Goal: Information Seeking & Learning: Learn about a topic

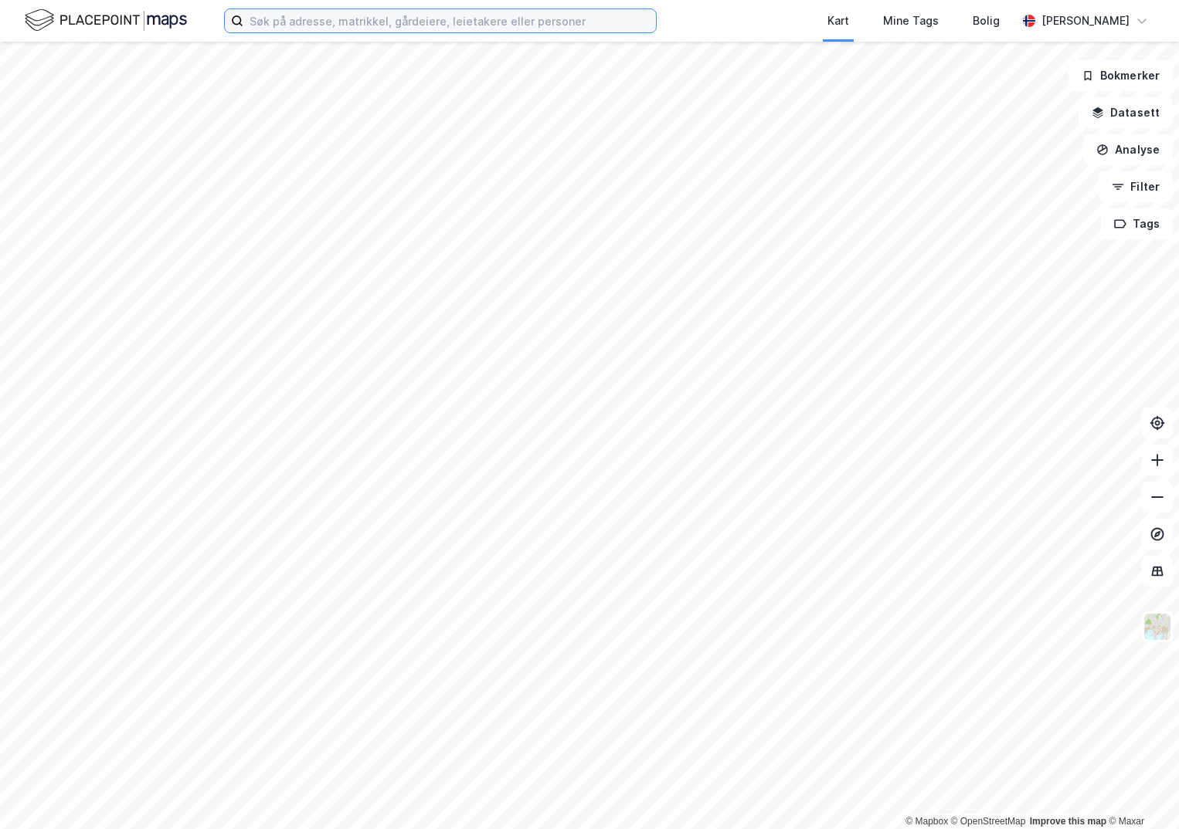
click at [375, 16] on input at bounding box center [449, 20] width 412 height 23
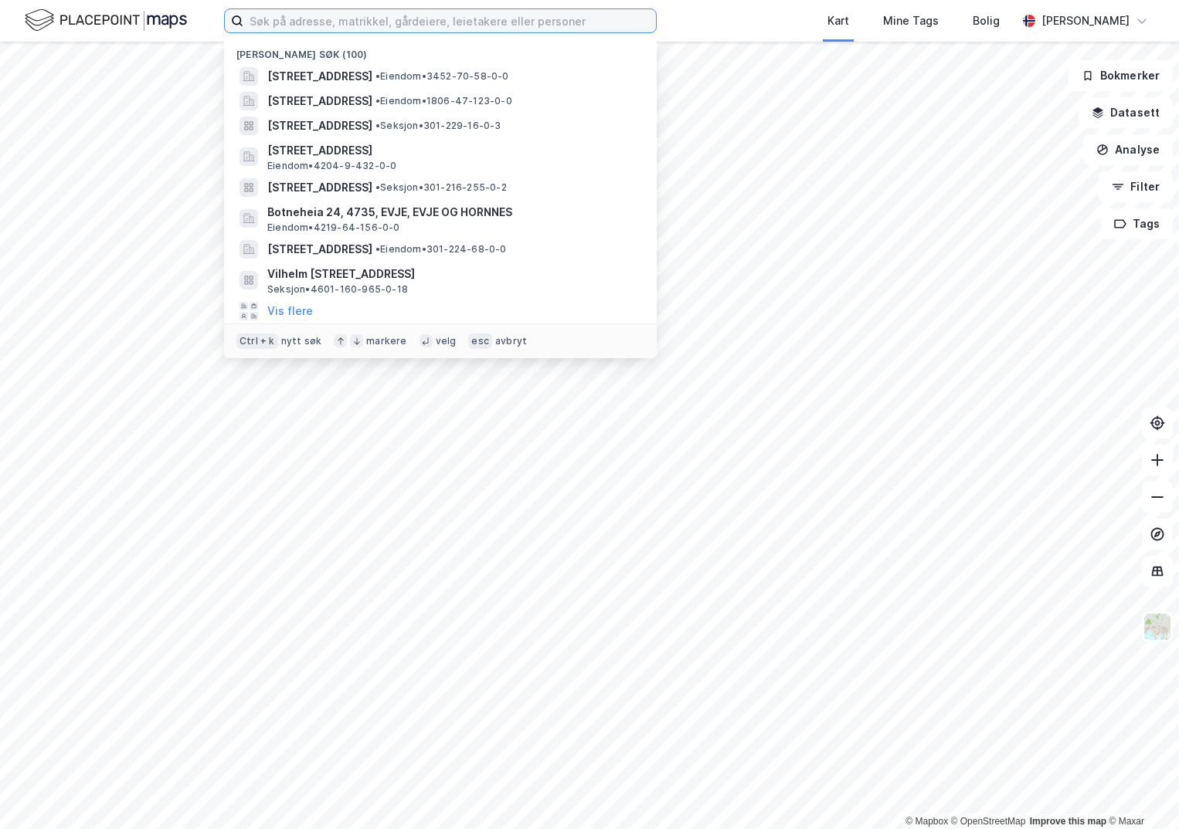
paste input "301-128/40/0/0"
type input "301-128/40/0/0"
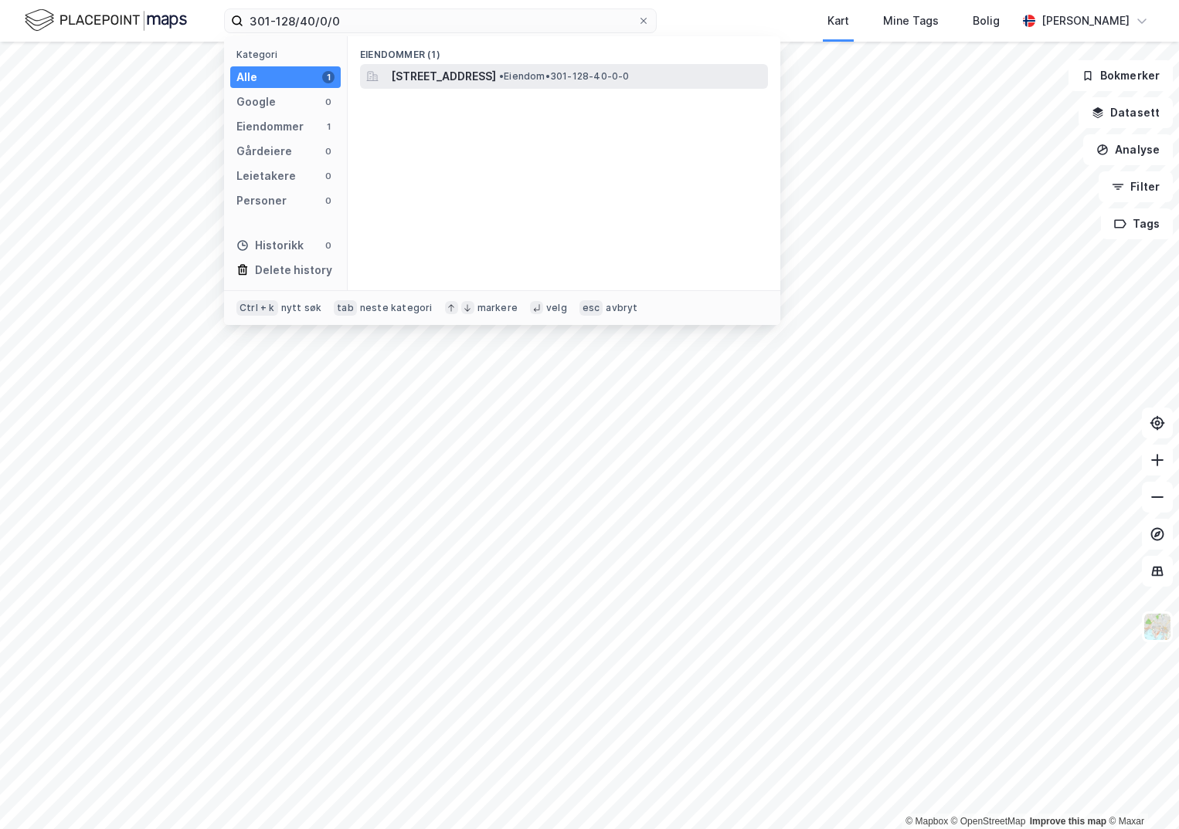
click at [422, 79] on span "[STREET_ADDRESS]" at bounding box center [443, 76] width 105 height 19
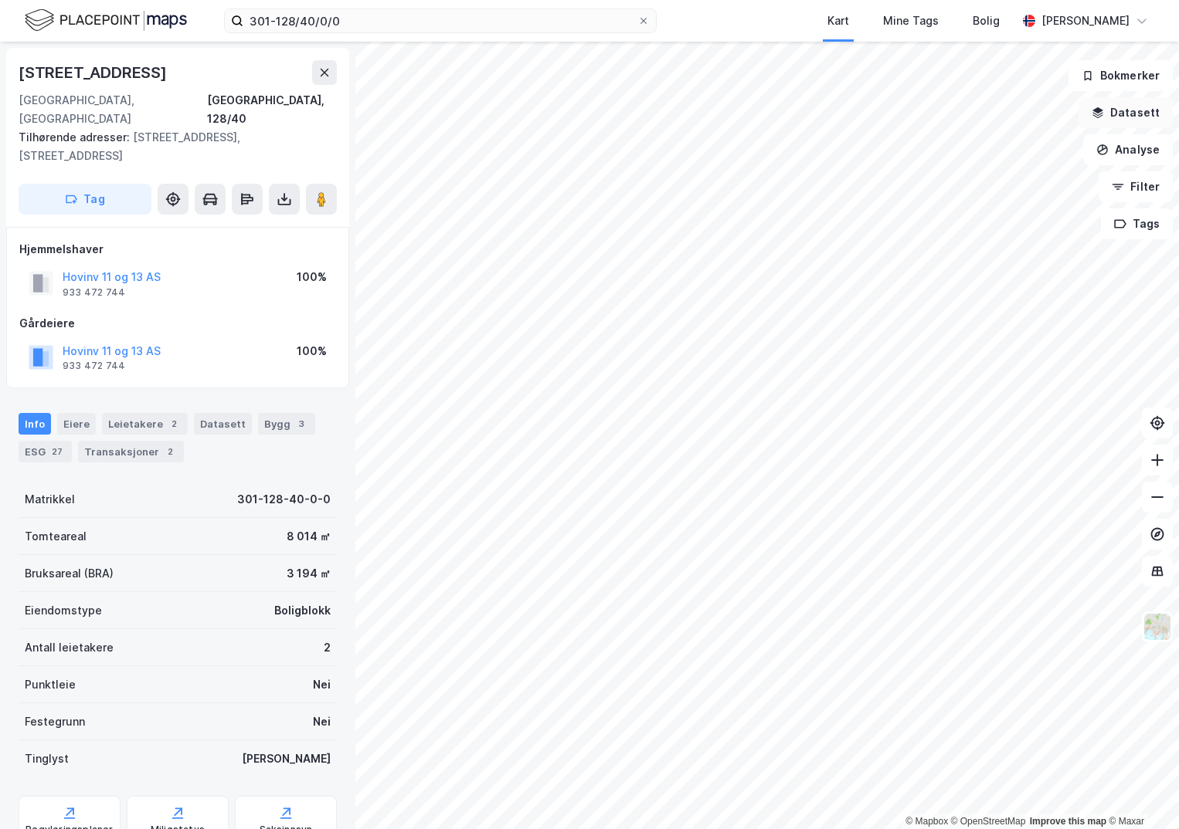
click at [1129, 107] on button "Datasett" at bounding box center [1125, 112] width 94 height 31
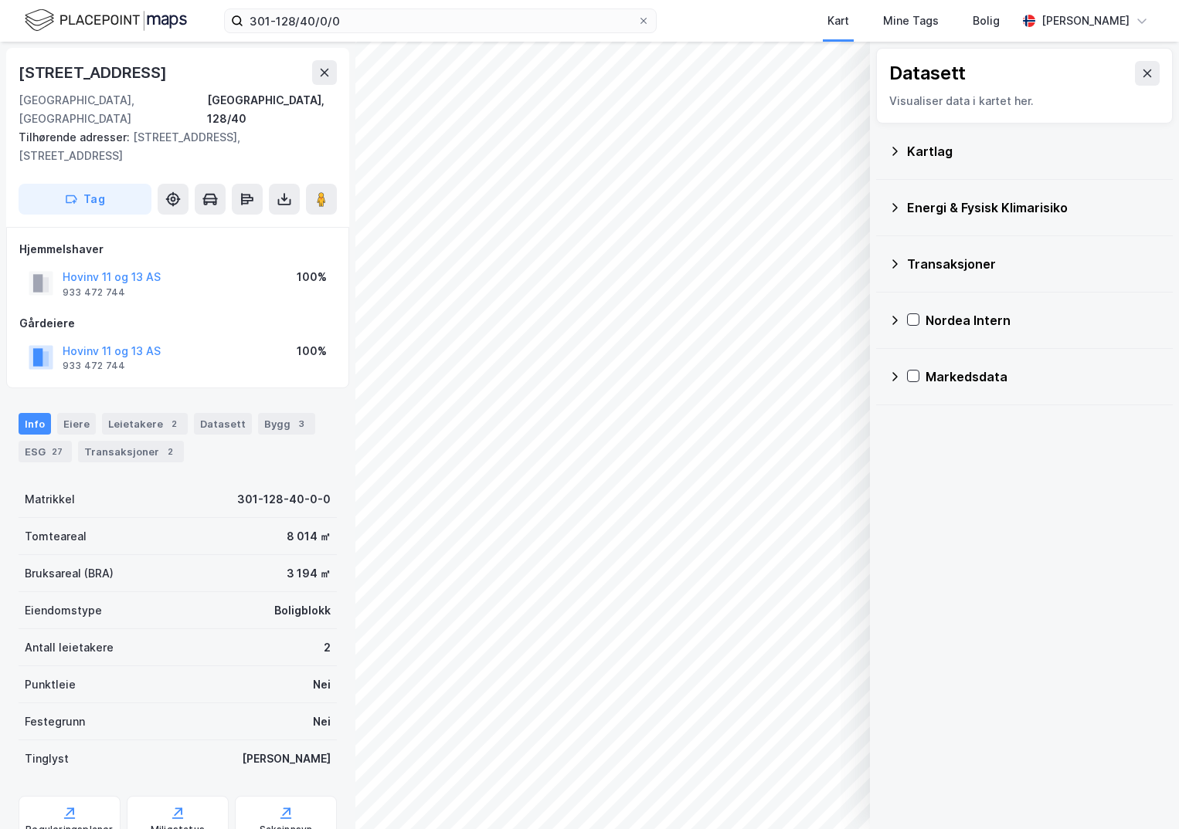
click at [911, 149] on div "Kartlag" at bounding box center [1033, 151] width 253 height 19
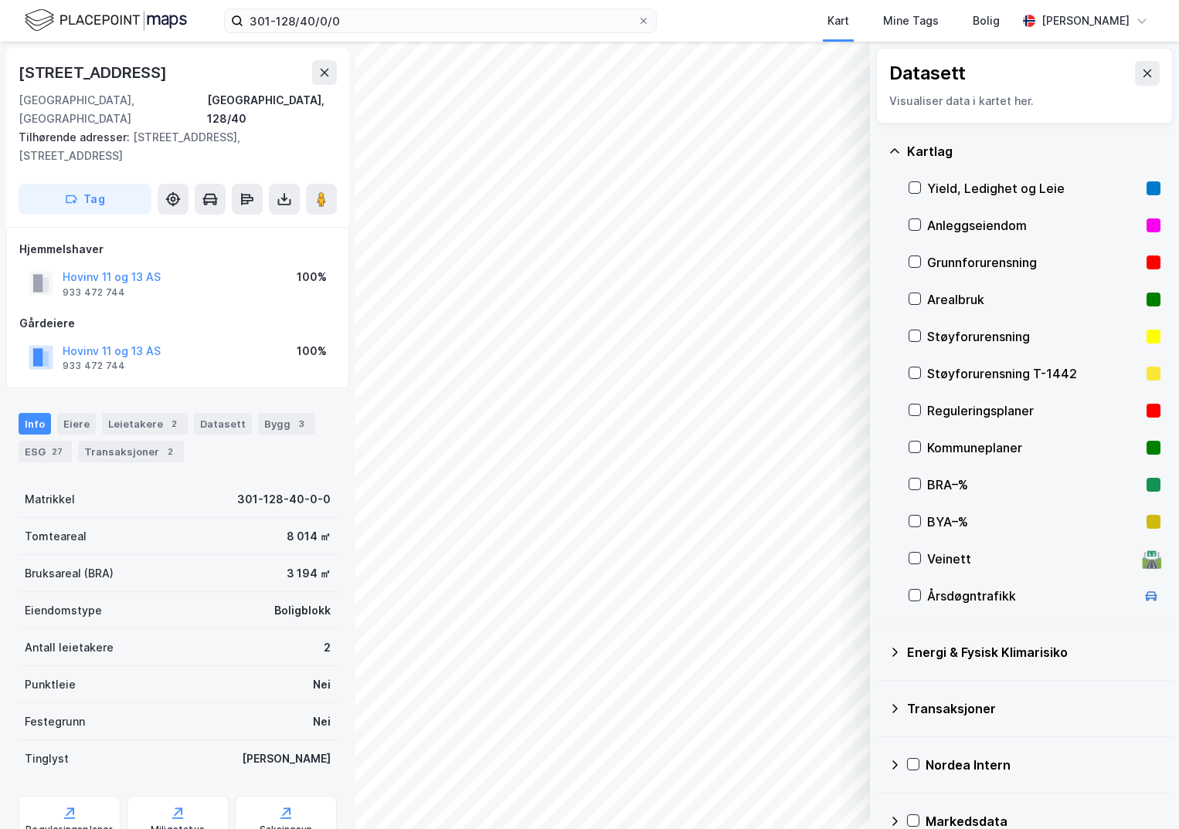
click at [916, 253] on div "Grunnforurensning" at bounding box center [1034, 262] width 252 height 37
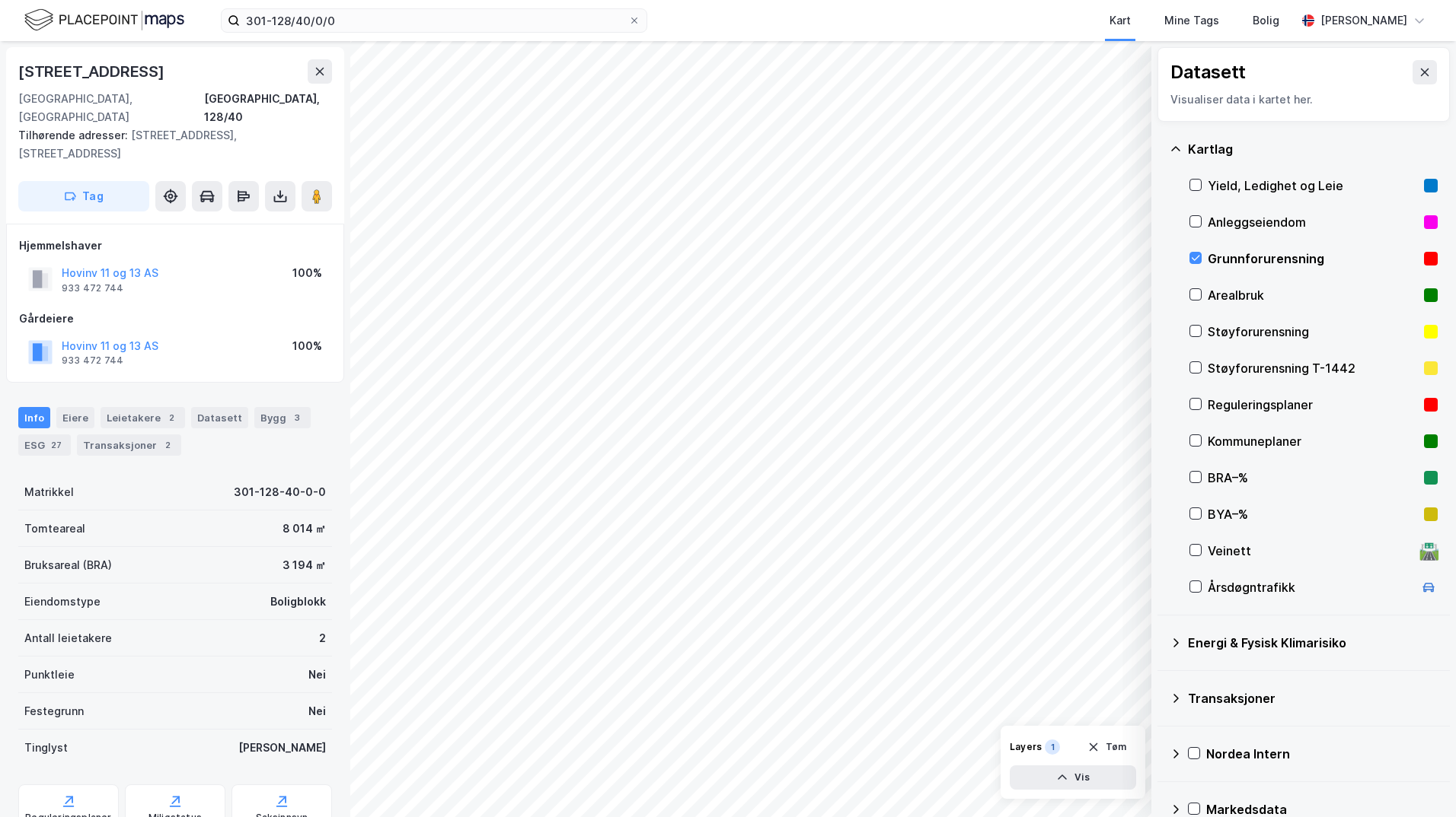
drag, startPoint x: 1177, startPoint y: 644, endPoint x: 1222, endPoint y: 647, distance: 45.1
click at [1161, 644] on icon at bounding box center [1175, 643] width 12 height 12
click at [1161, 676] on icon at bounding box center [1213, 678] width 11 height 11
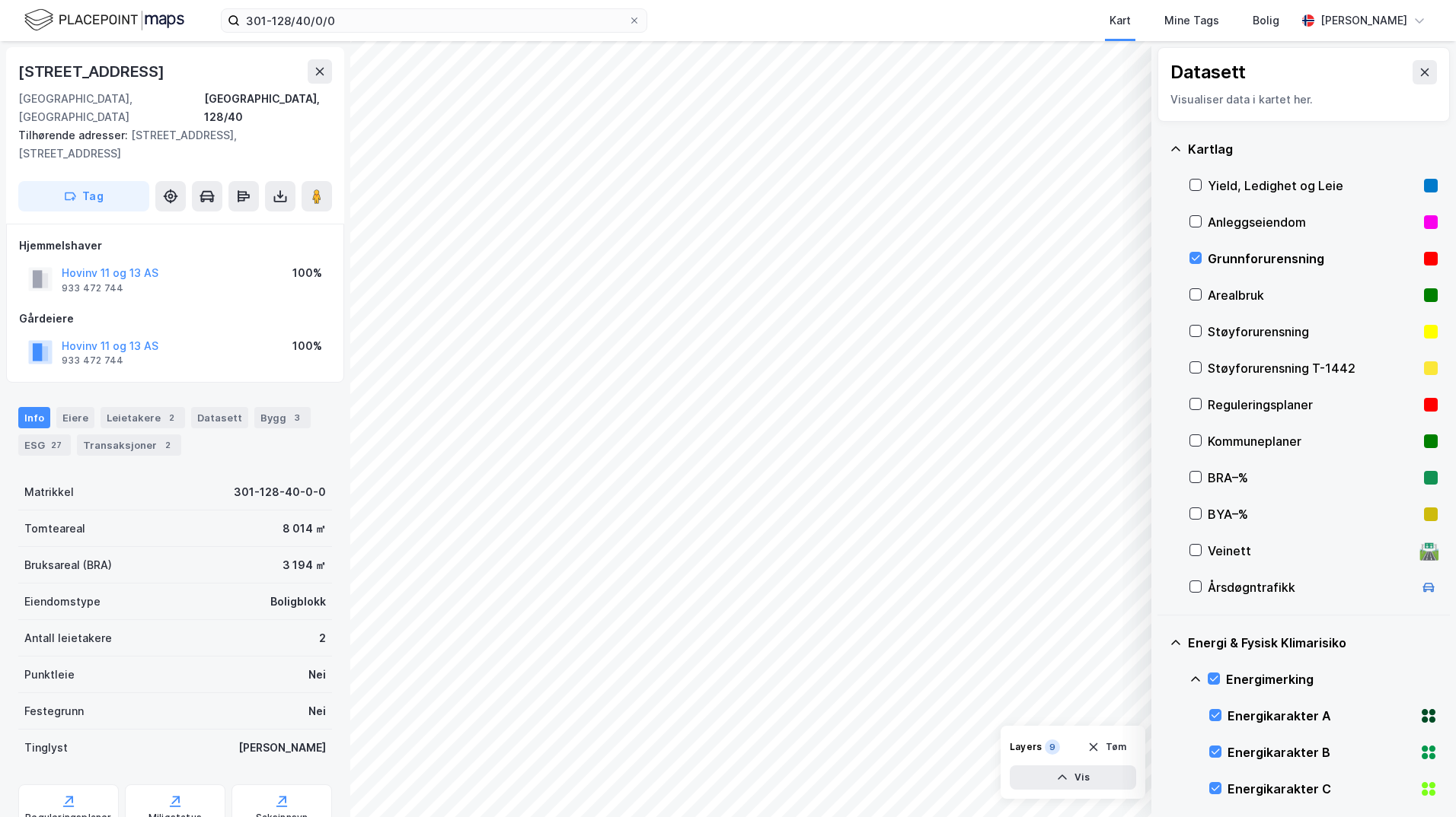
click at [1161, 678] on icon at bounding box center [1195, 679] width 12 height 12
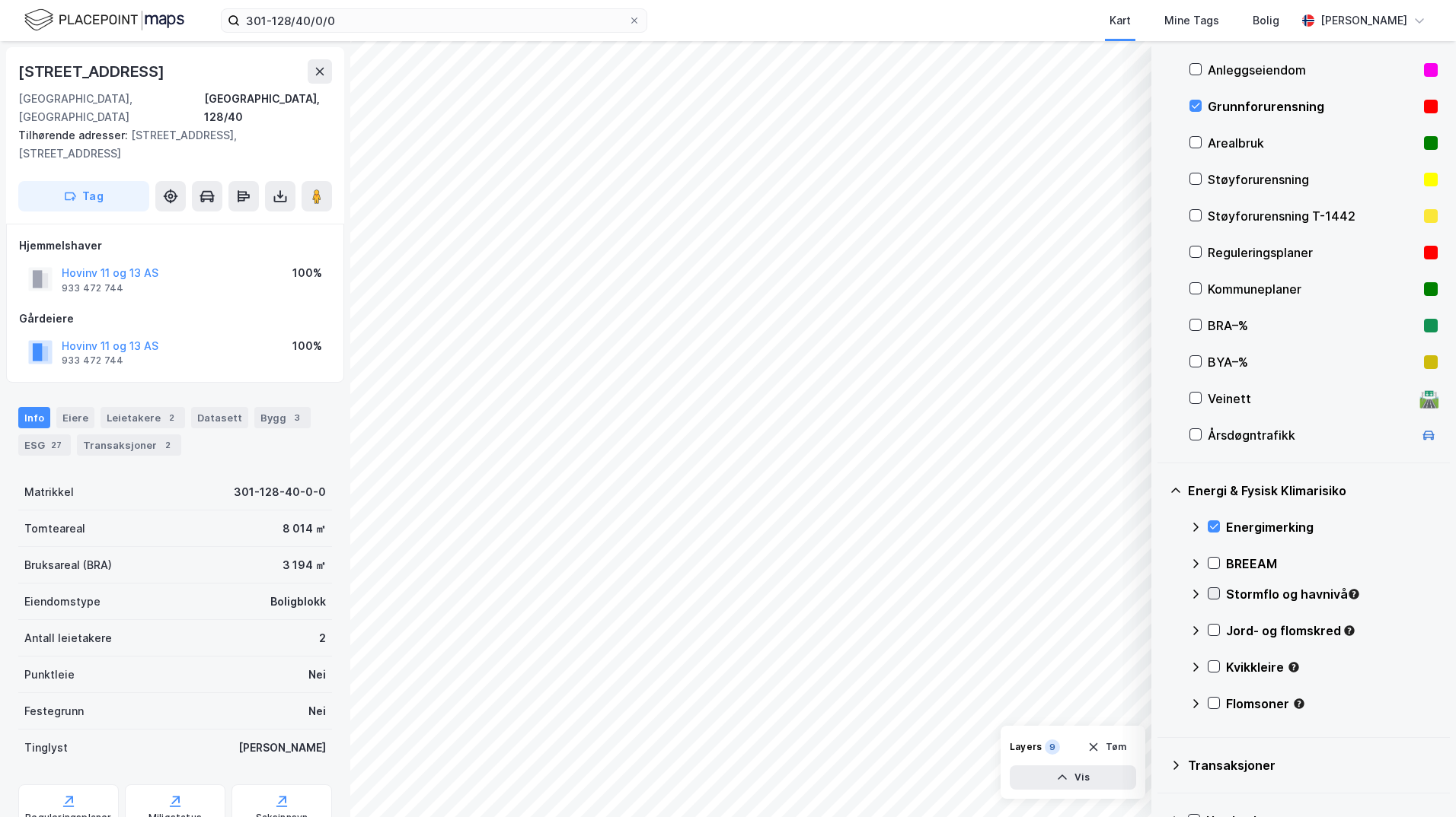
click at [1161, 590] on icon at bounding box center [1213, 593] width 11 height 11
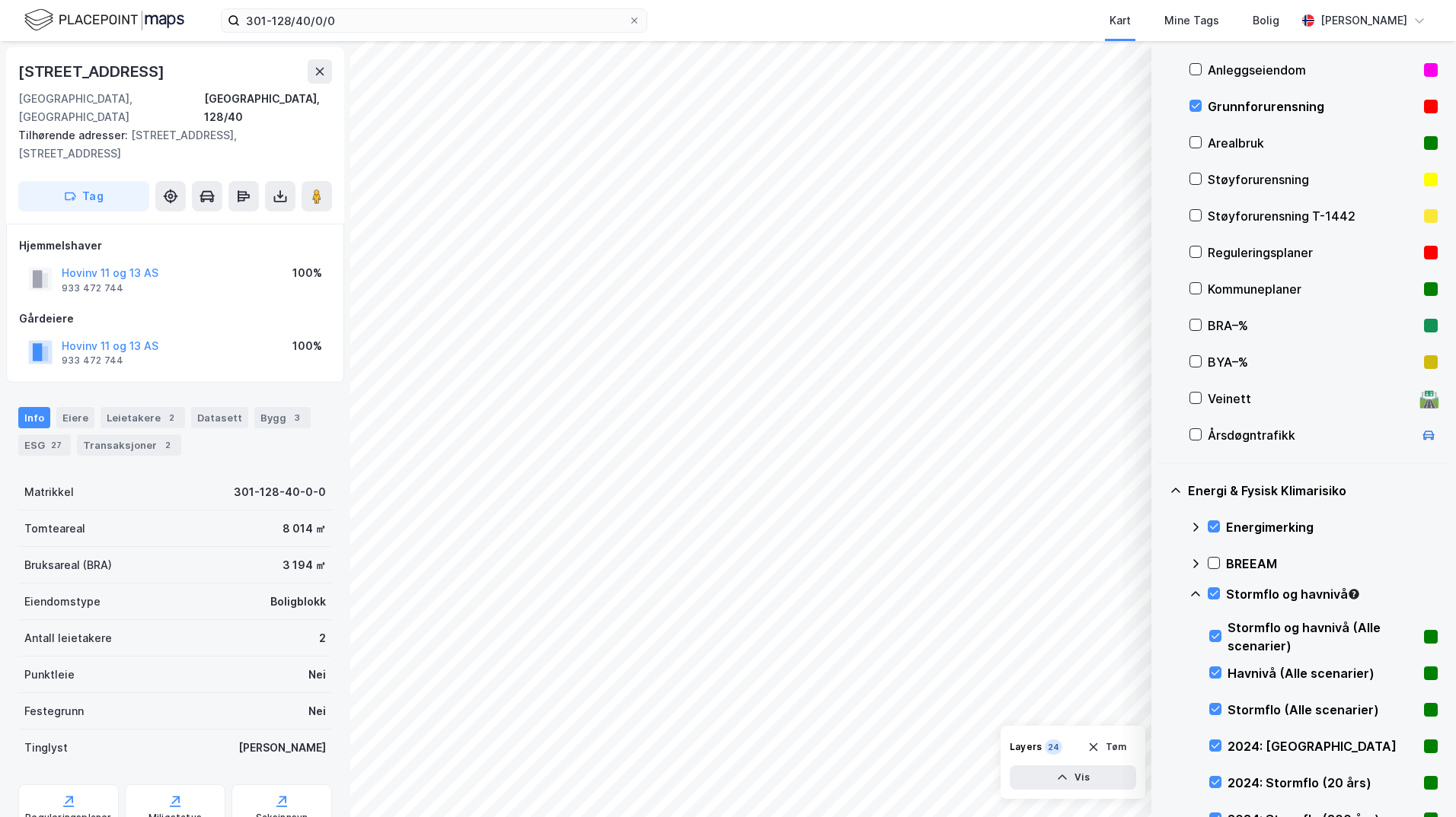
click at [1161, 594] on icon at bounding box center [1195, 594] width 12 height 12
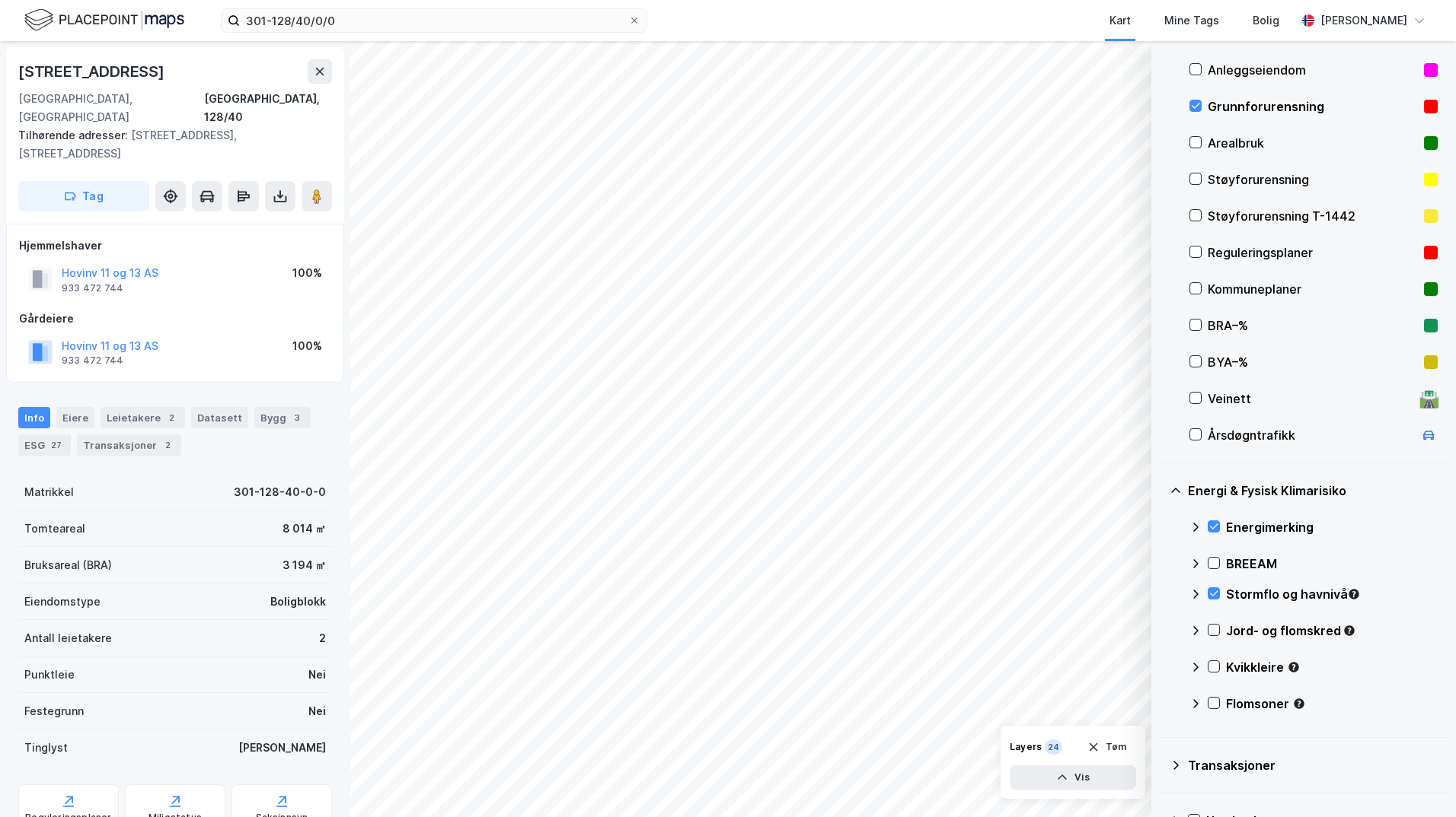
drag, startPoint x: 1215, startPoint y: 631, endPoint x: 1199, endPoint y: 638, distance: 17.5
click at [1161, 632] on icon at bounding box center [1213, 630] width 11 height 11
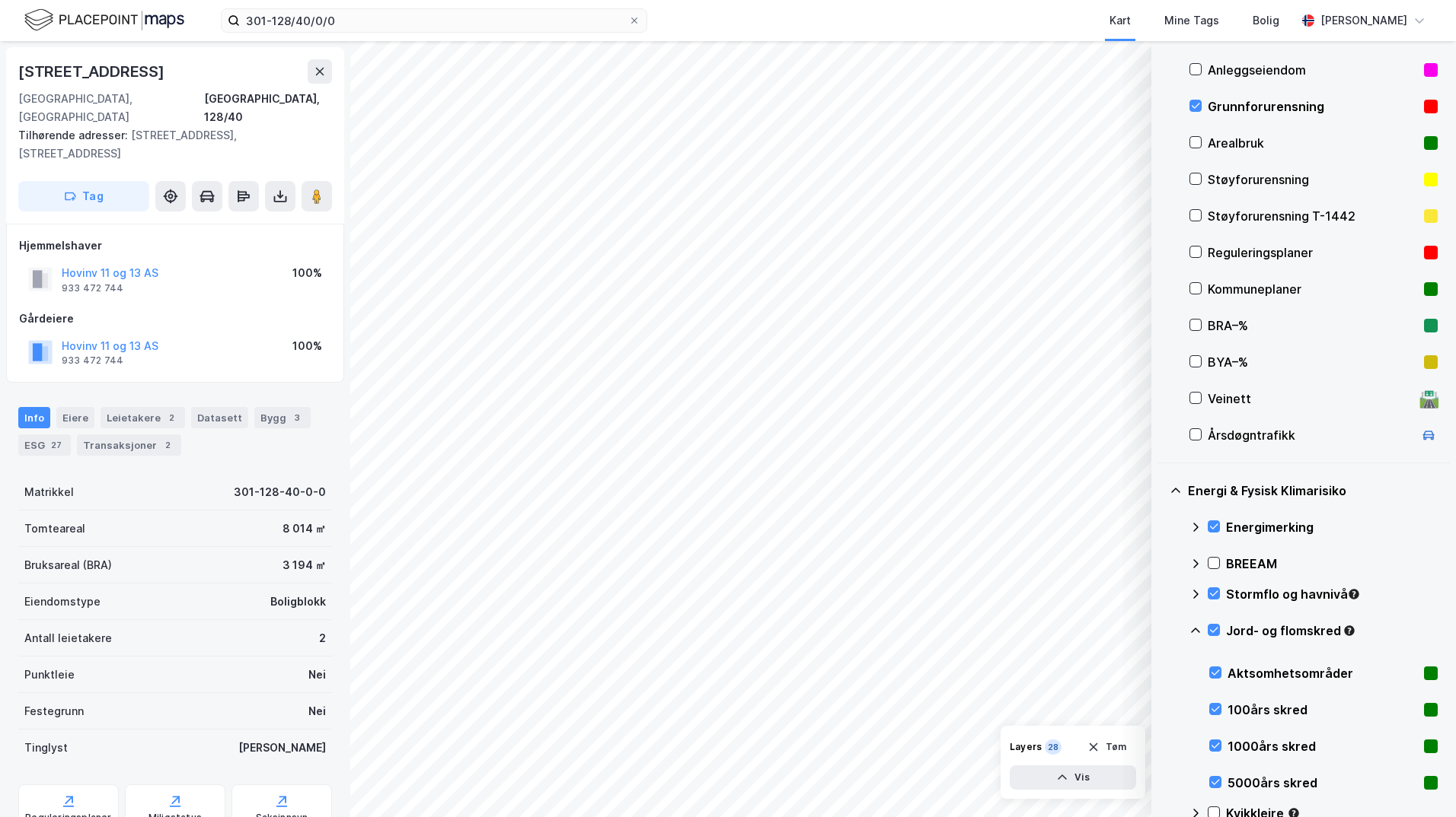
click at [1161, 631] on icon at bounding box center [1195, 631] width 12 height 12
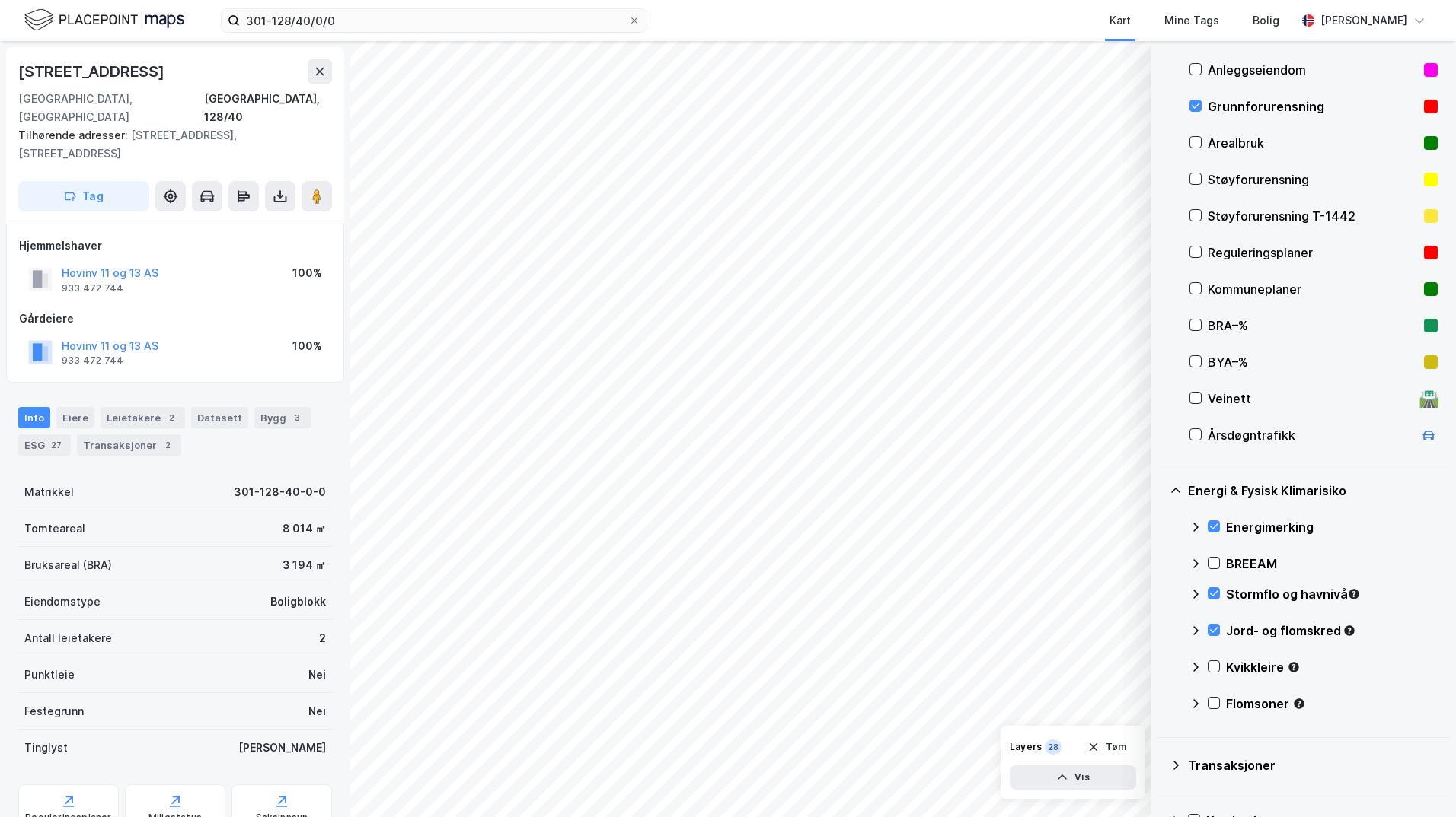
click at [1161, 665] on icon at bounding box center [1213, 666] width 11 height 11
click at [1161, 667] on icon at bounding box center [1195, 667] width 12 height 12
click at [1161, 702] on div at bounding box center [1213, 703] width 12 height 12
click at [1161, 701] on icon at bounding box center [1195, 704] width 12 height 12
click at [378, 6] on div "301-128/40/0/0 Kart Mine Tags Bolig [PERSON_NAME]" at bounding box center [728, 21] width 1456 height 41
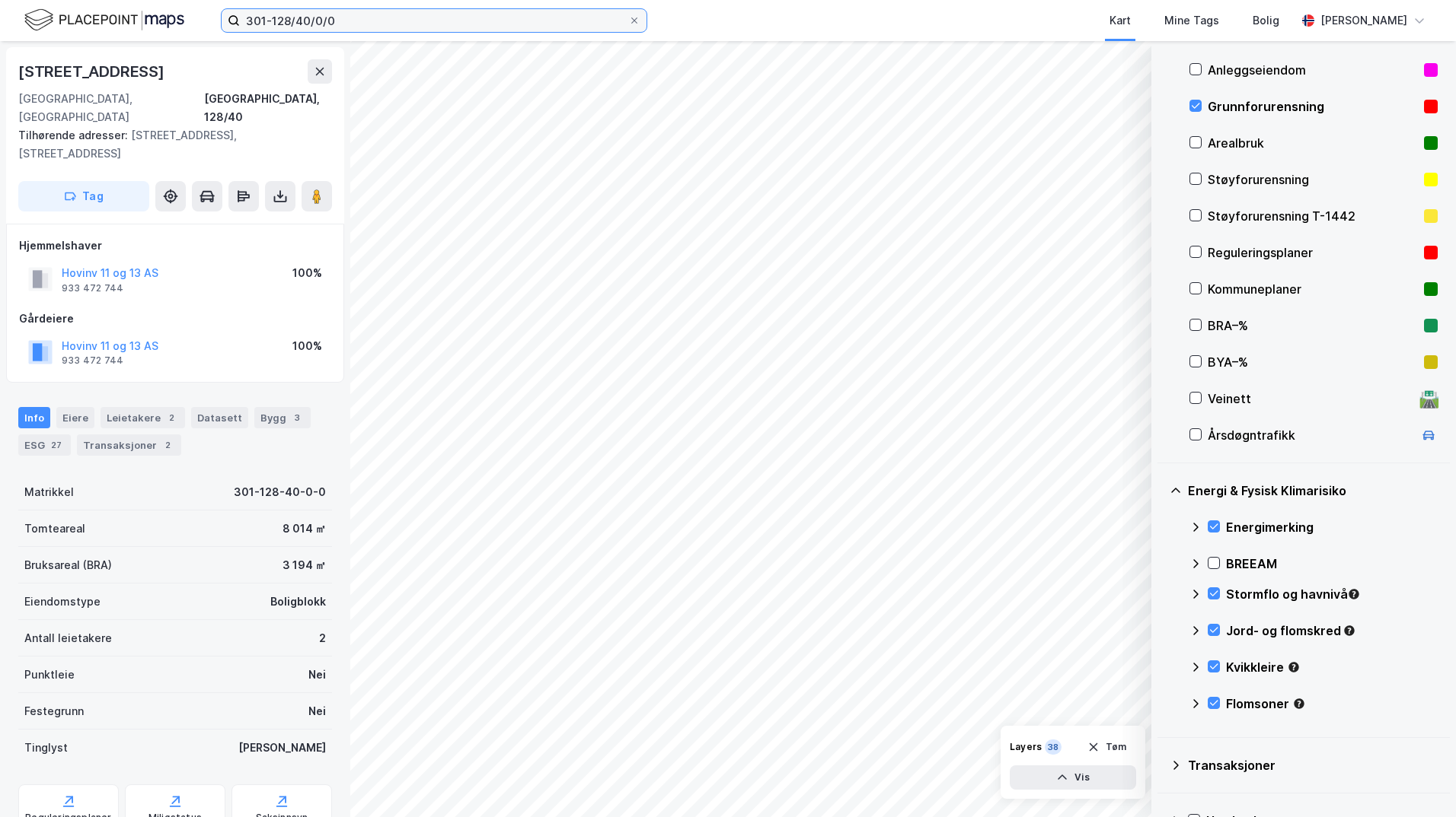
click at [382, 17] on input "301-128/40/0/0" at bounding box center [434, 20] width 388 height 23
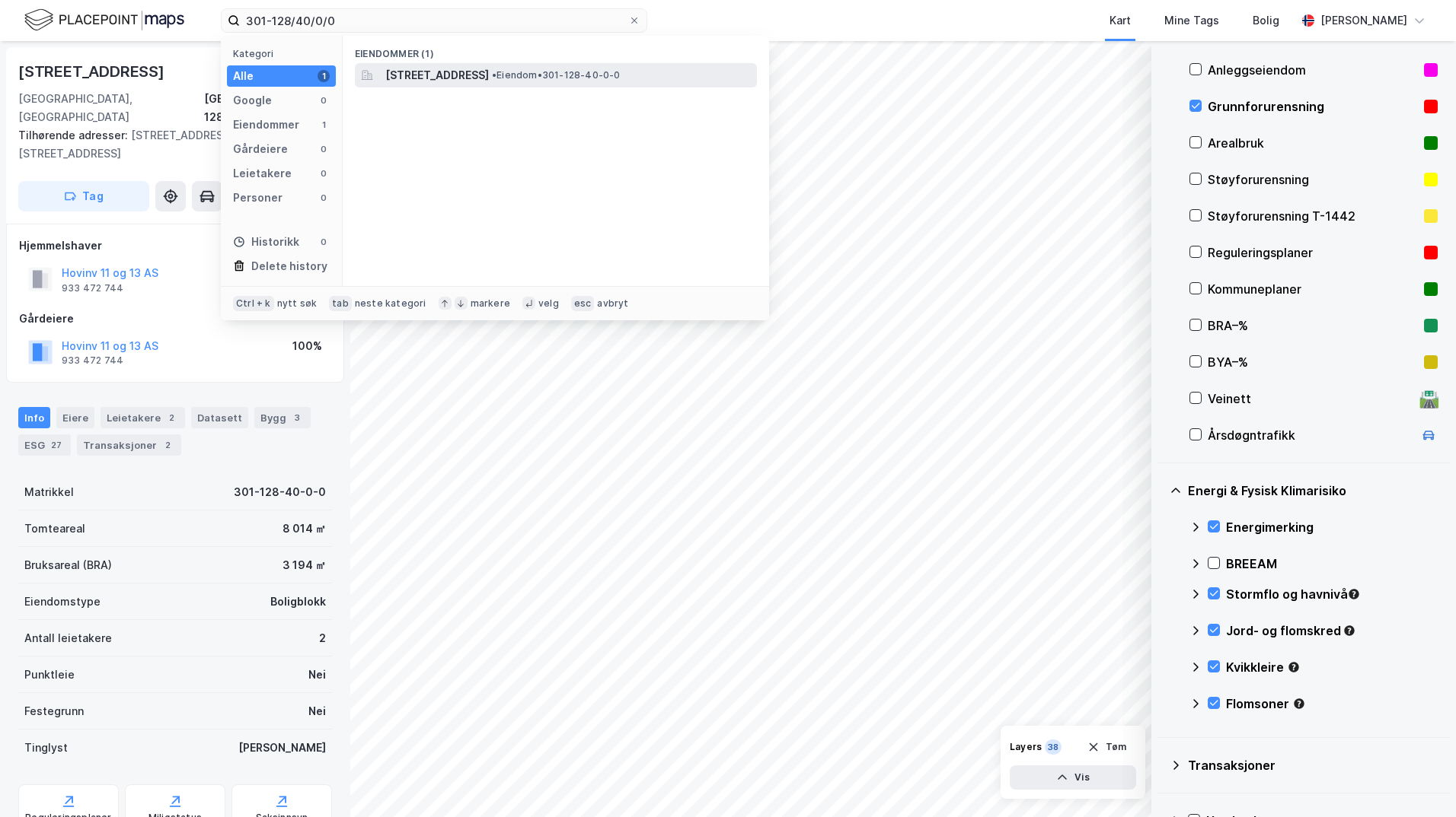
click at [431, 76] on span "[STREET_ADDRESS]" at bounding box center [437, 75] width 104 height 19
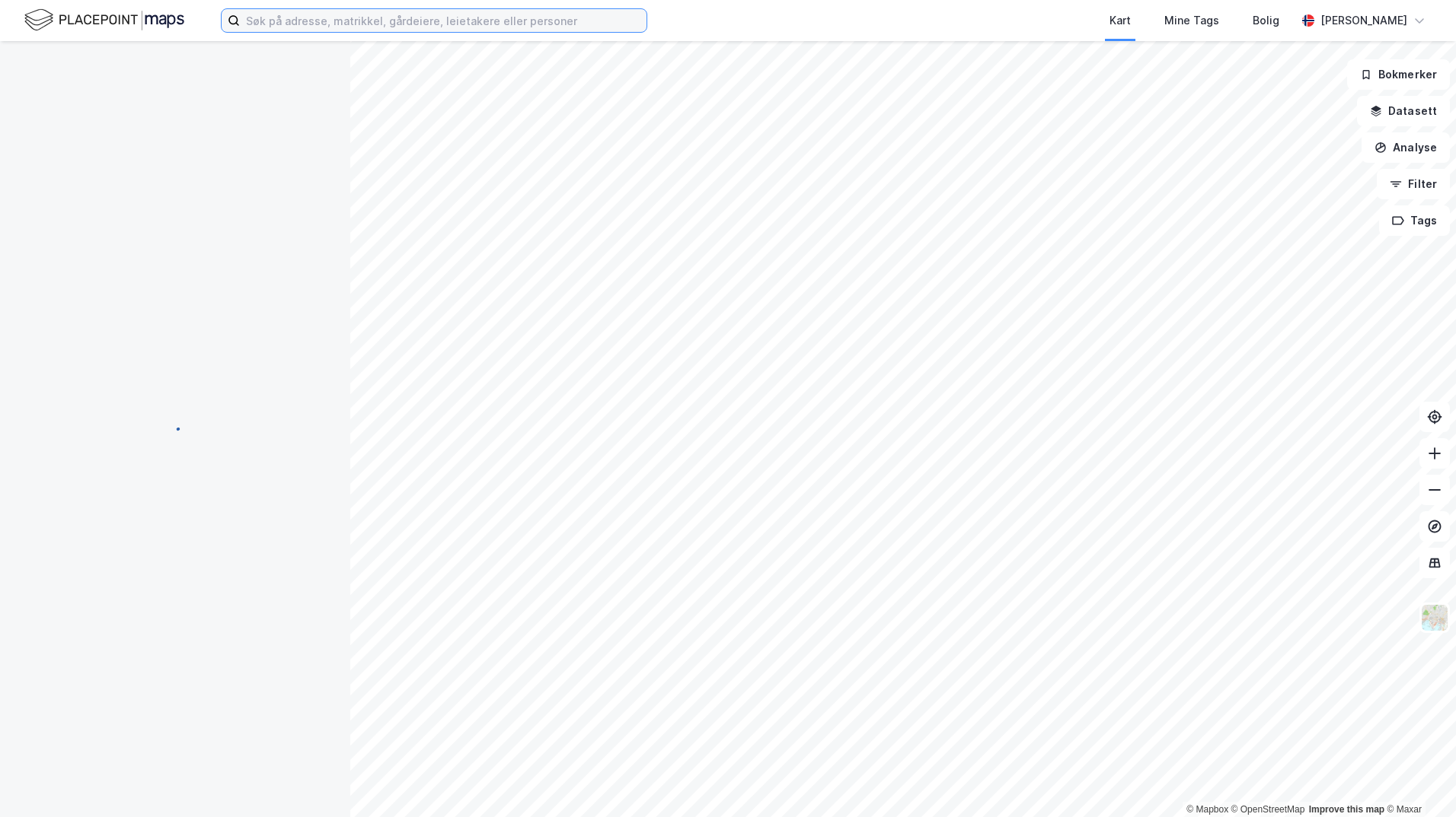
click at [314, 23] on input at bounding box center [443, 20] width 406 height 23
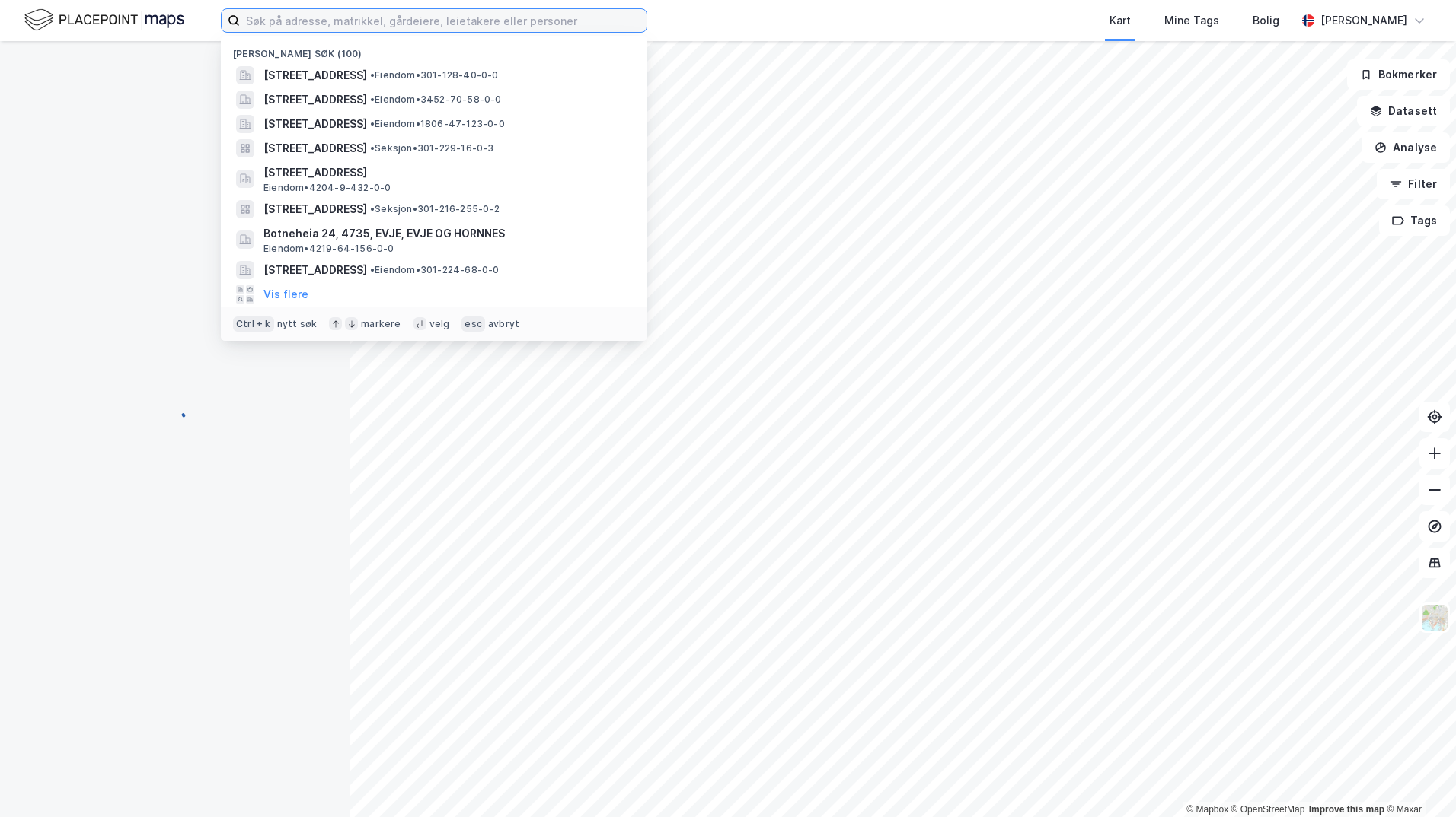
paste input "301-128/40/0/0"
type input "301-128/40/0/0"
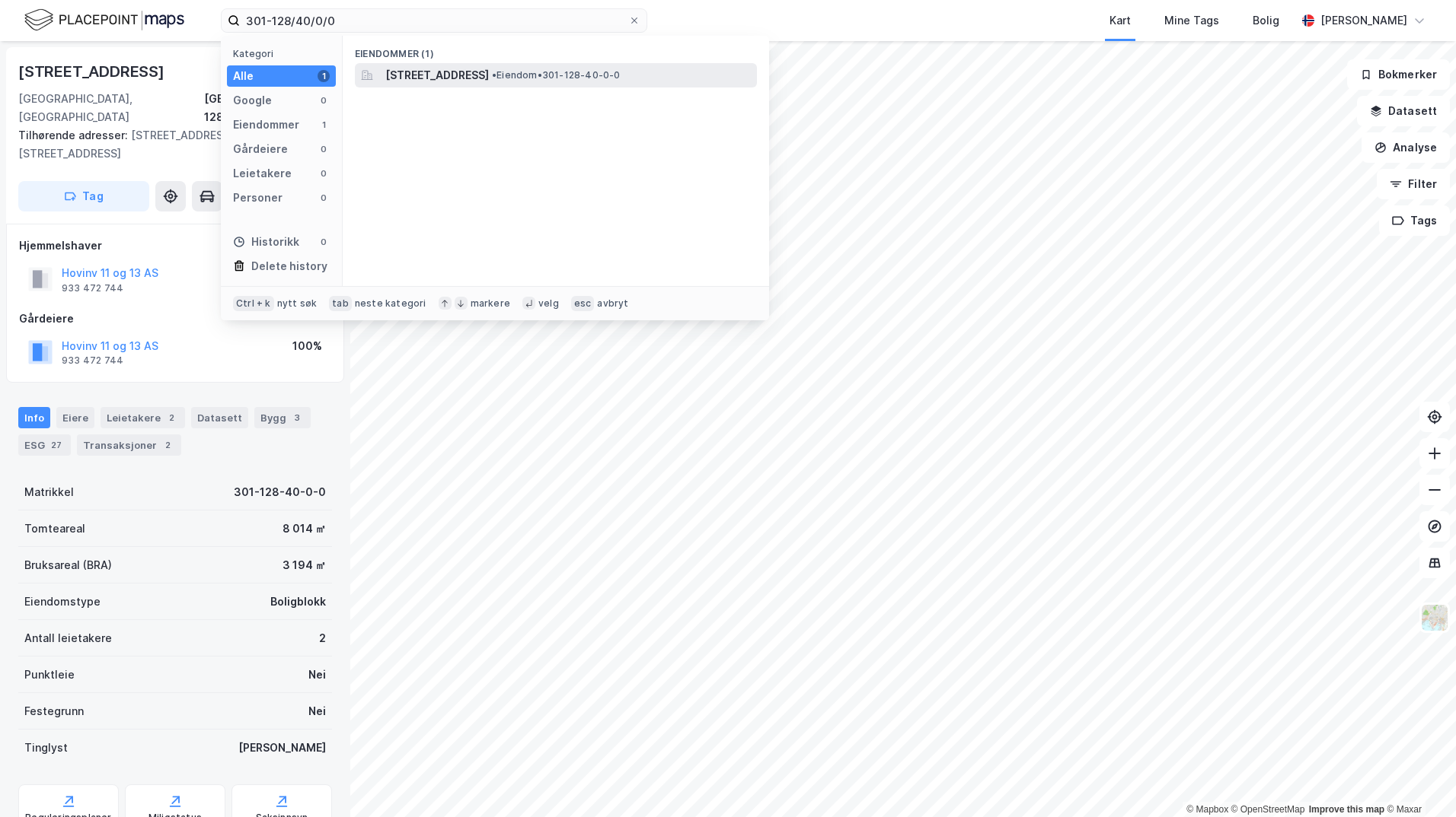
click at [453, 66] on span "[STREET_ADDRESS]" at bounding box center [437, 75] width 104 height 19
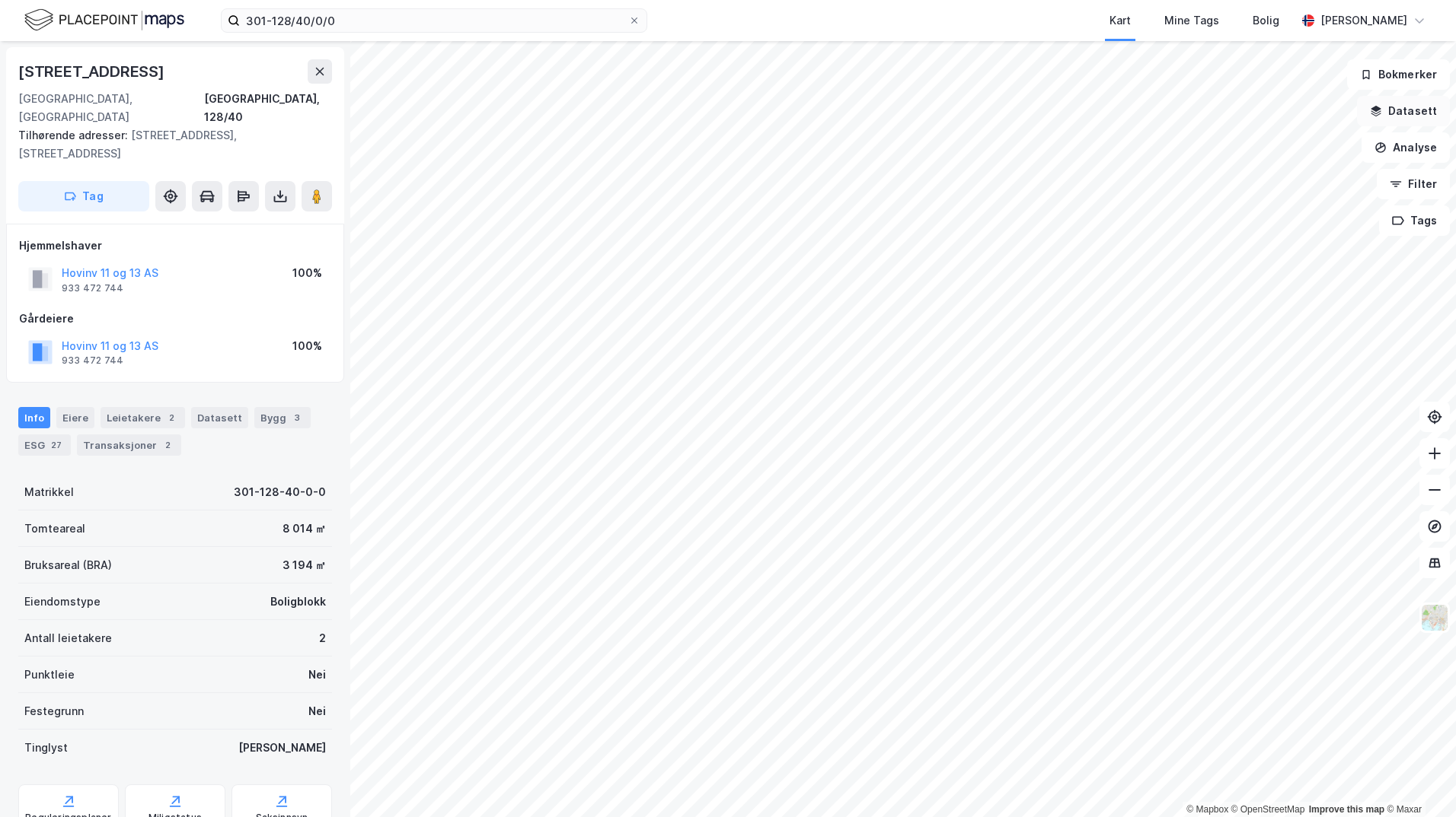
click at [1411, 115] on button "Datasett" at bounding box center [1403, 110] width 93 height 31
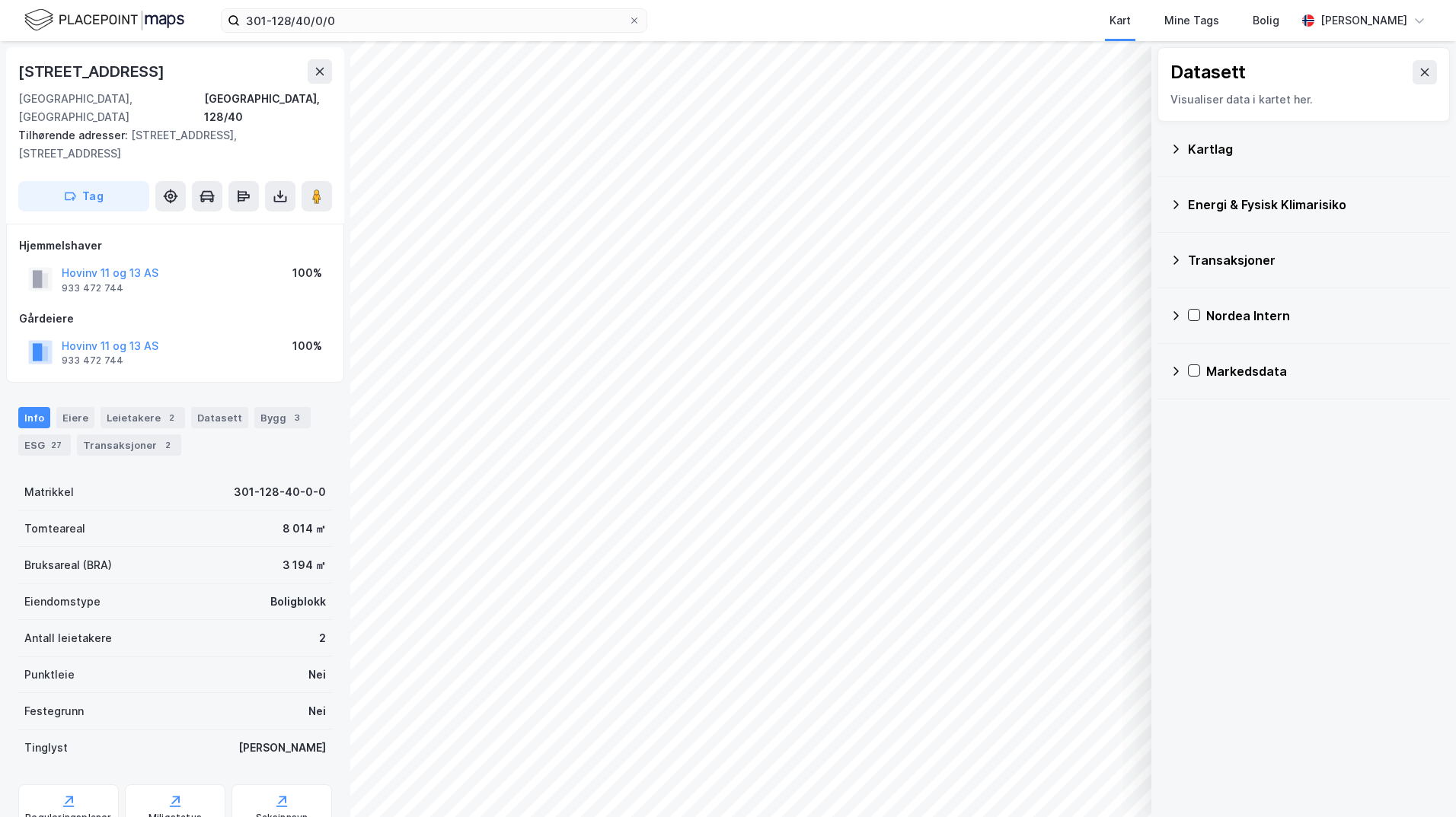
click at [1196, 146] on div "Kartlag" at bounding box center [1312, 149] width 249 height 19
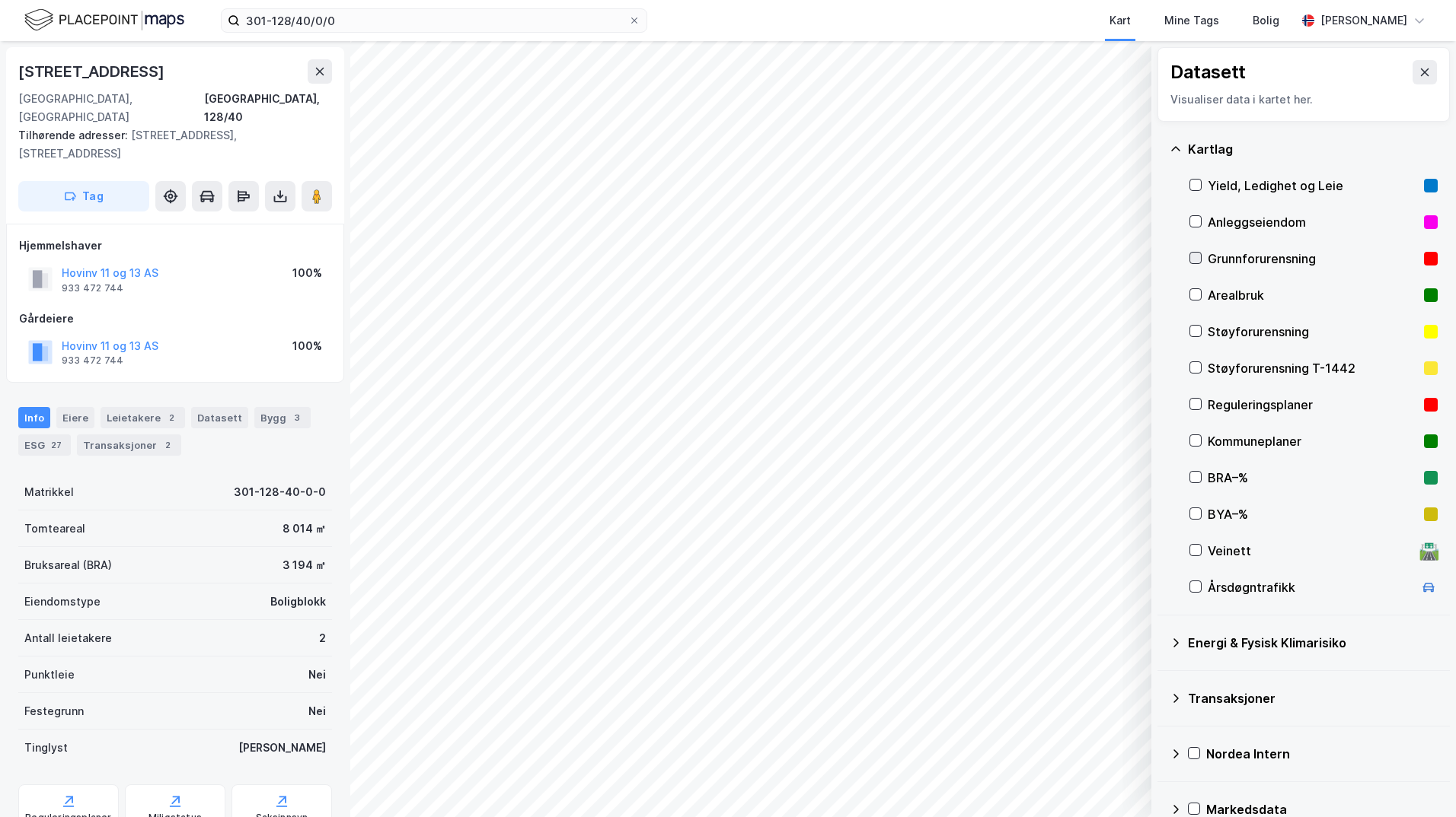
click at [1194, 255] on icon at bounding box center [1195, 257] width 11 height 11
drag, startPoint x: 1174, startPoint y: 642, endPoint x: 1212, endPoint y: 643, distance: 38.0
click at [1175, 642] on icon at bounding box center [1175, 643] width 12 height 12
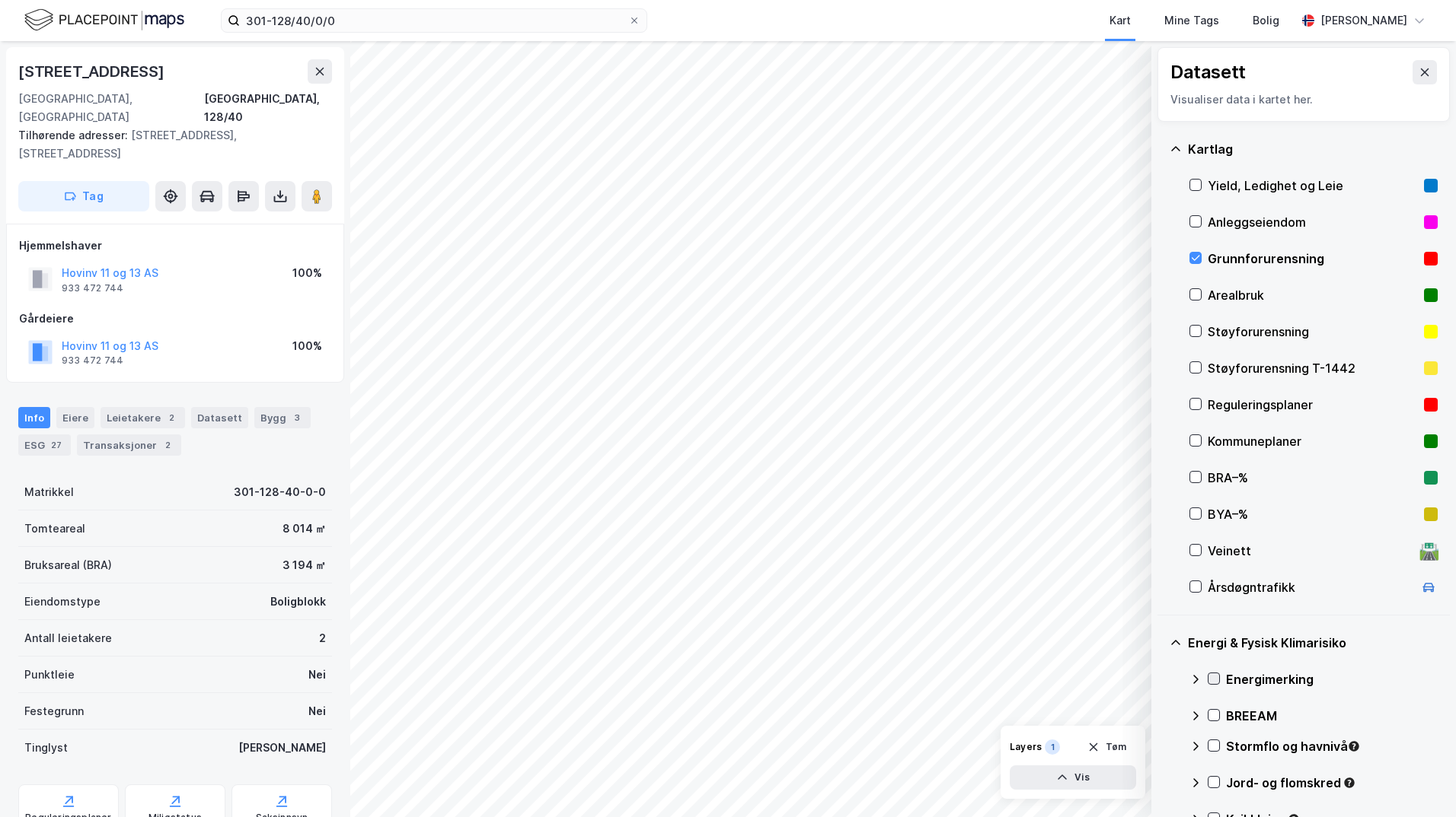
click at [1215, 676] on icon at bounding box center [1213, 678] width 11 height 11
click at [1195, 680] on icon at bounding box center [1195, 679] width 12 height 12
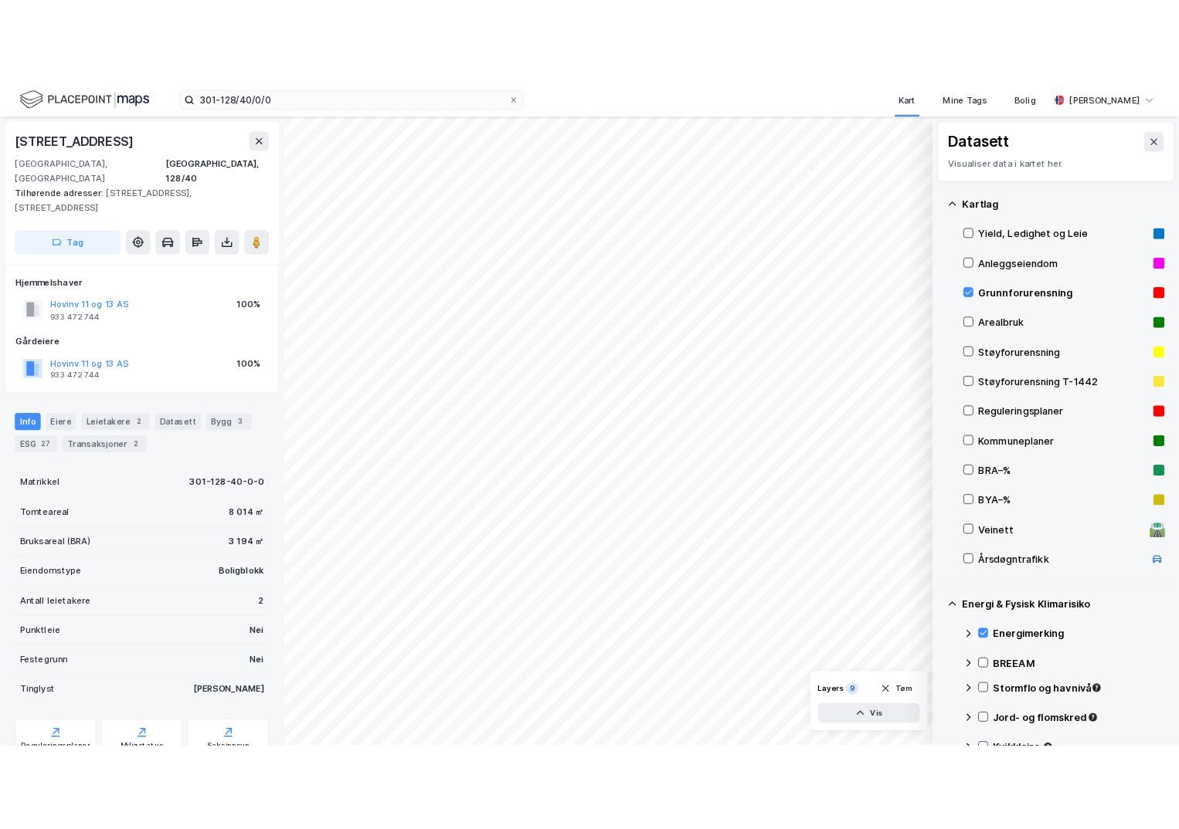
scroll to position [154, 0]
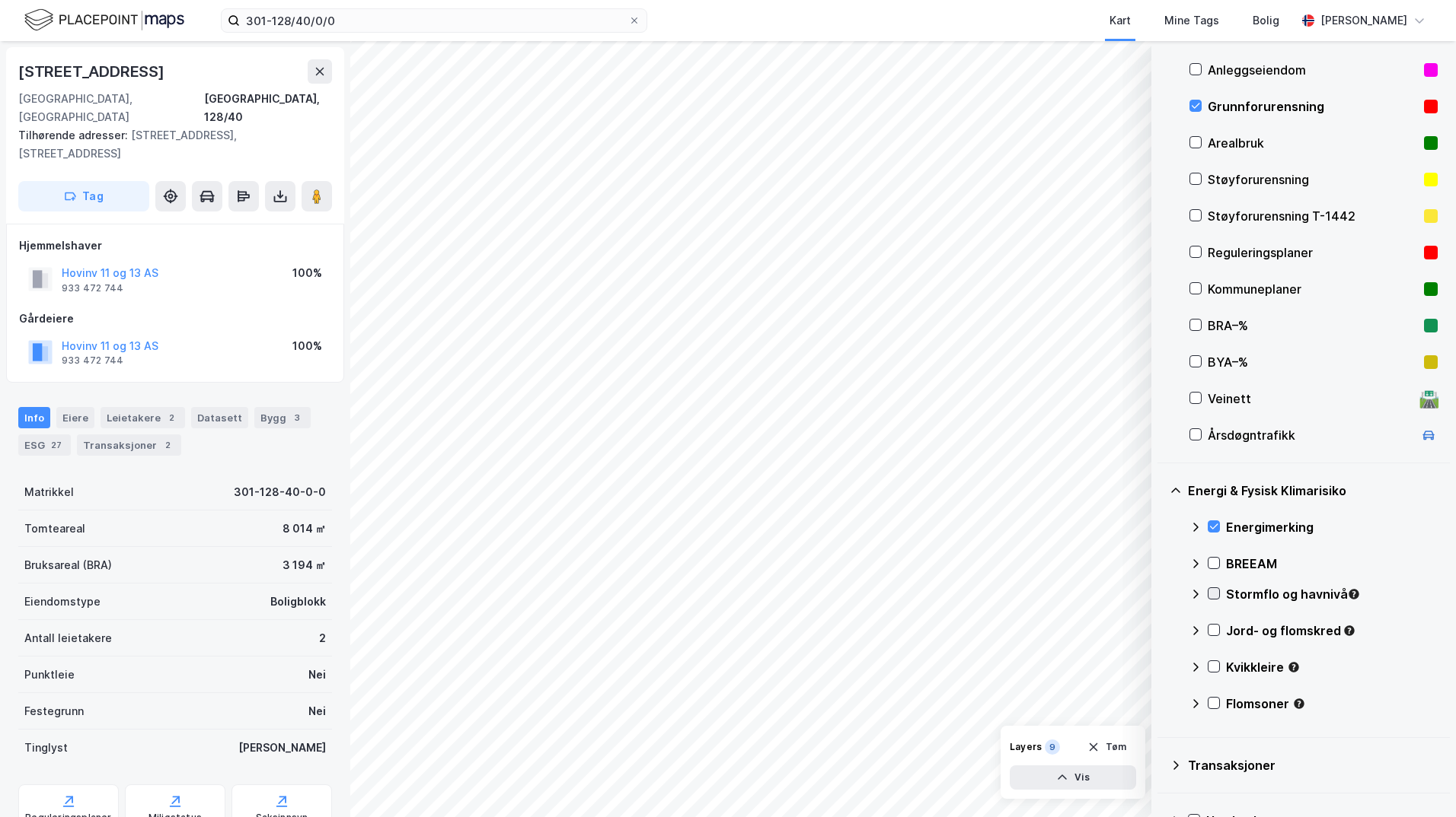
click at [1213, 595] on icon at bounding box center [1213, 593] width 8 height 5
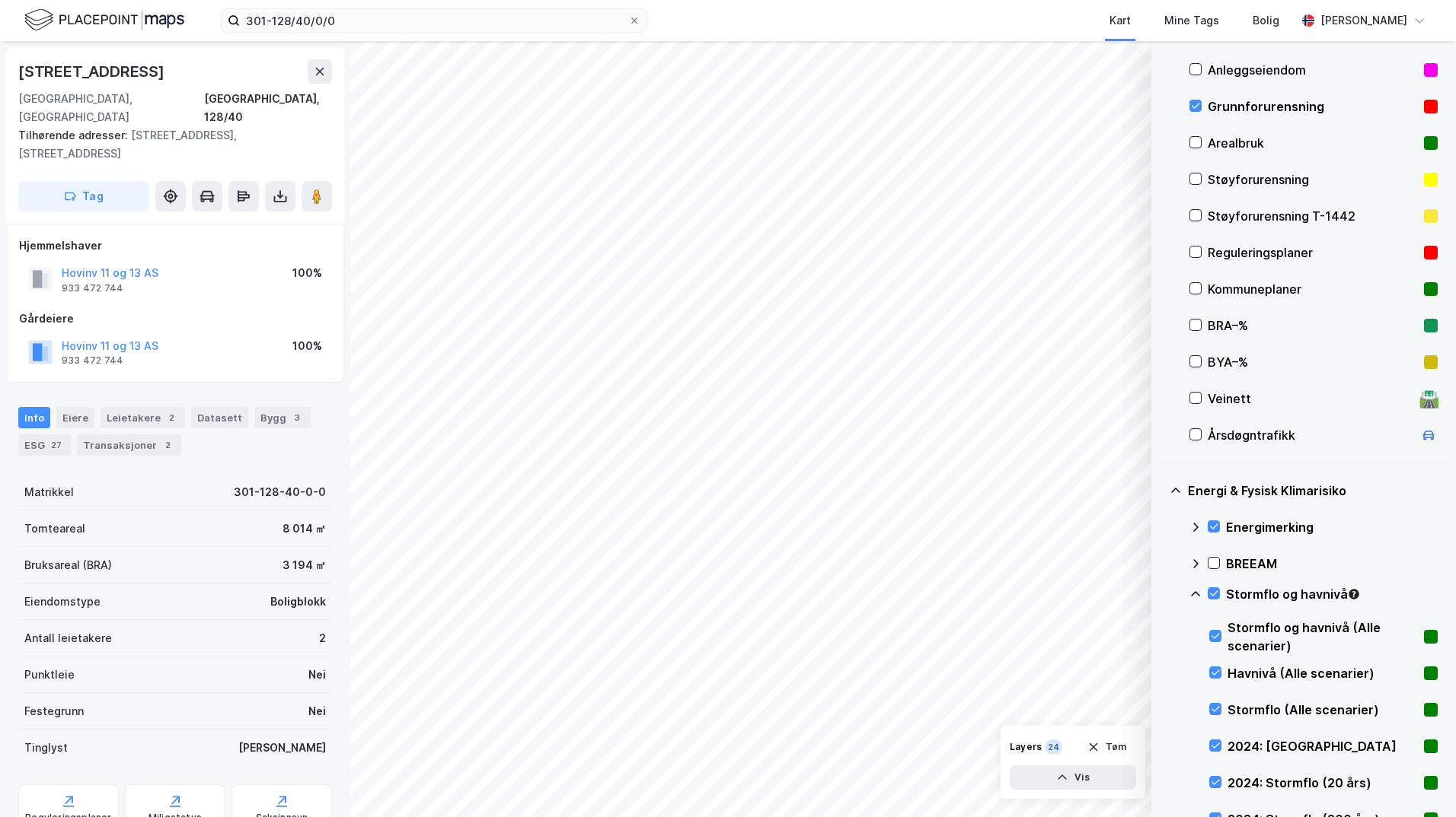
click at [1192, 594] on icon at bounding box center [1195, 593] width 9 height 5
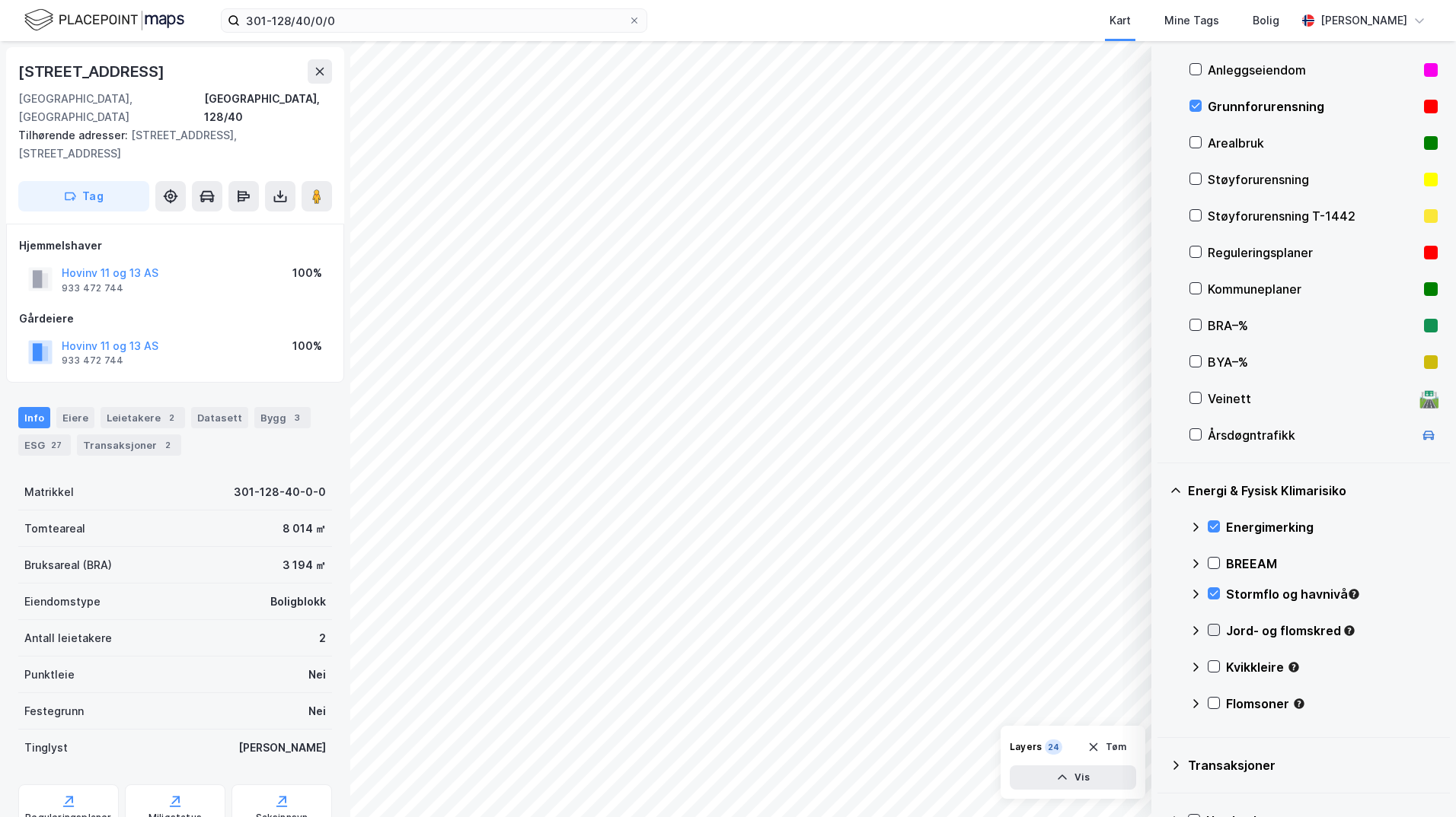
click at [1213, 634] on icon at bounding box center [1213, 630] width 11 height 11
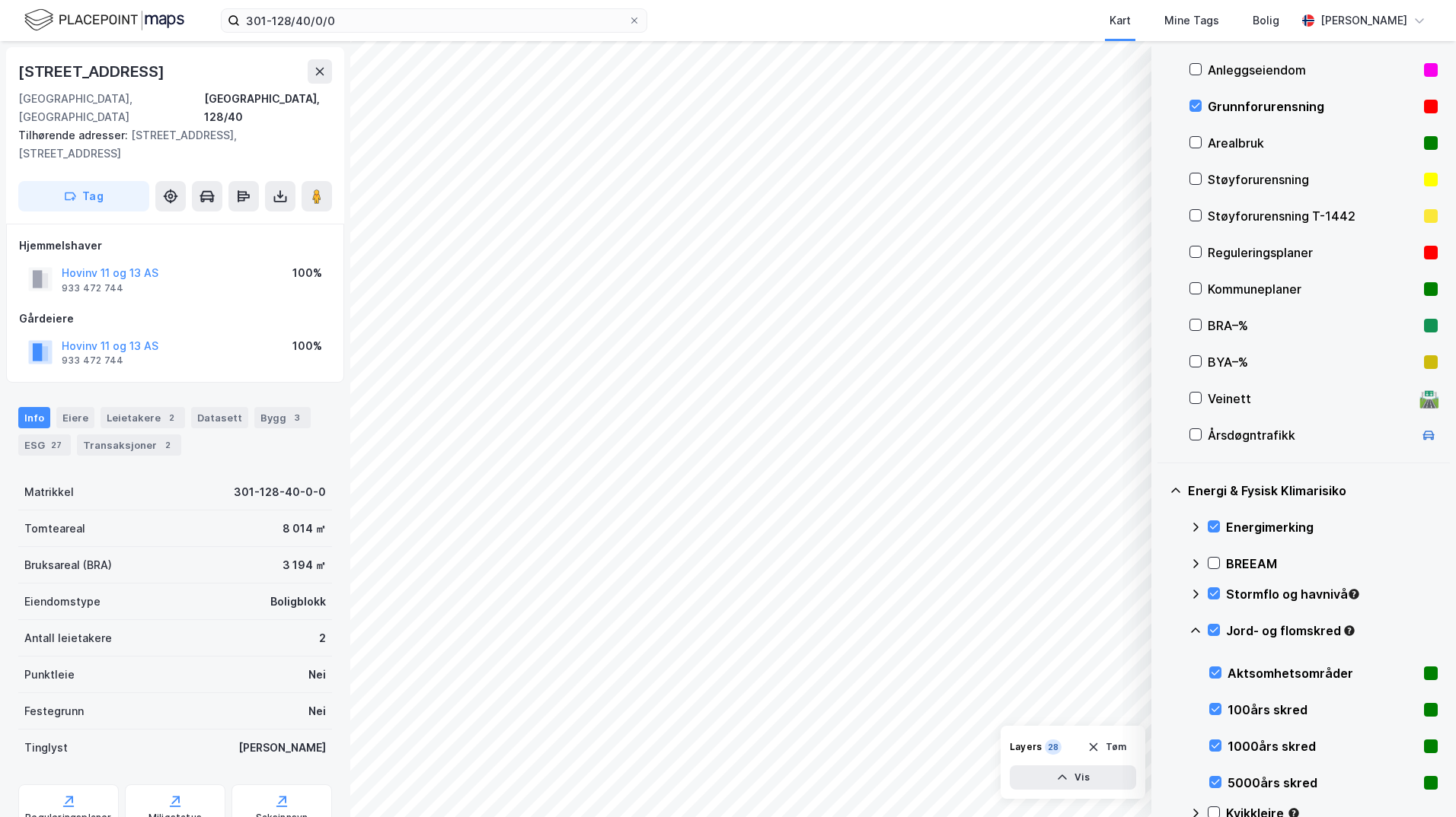
click at [1196, 632] on icon at bounding box center [1195, 631] width 12 height 12
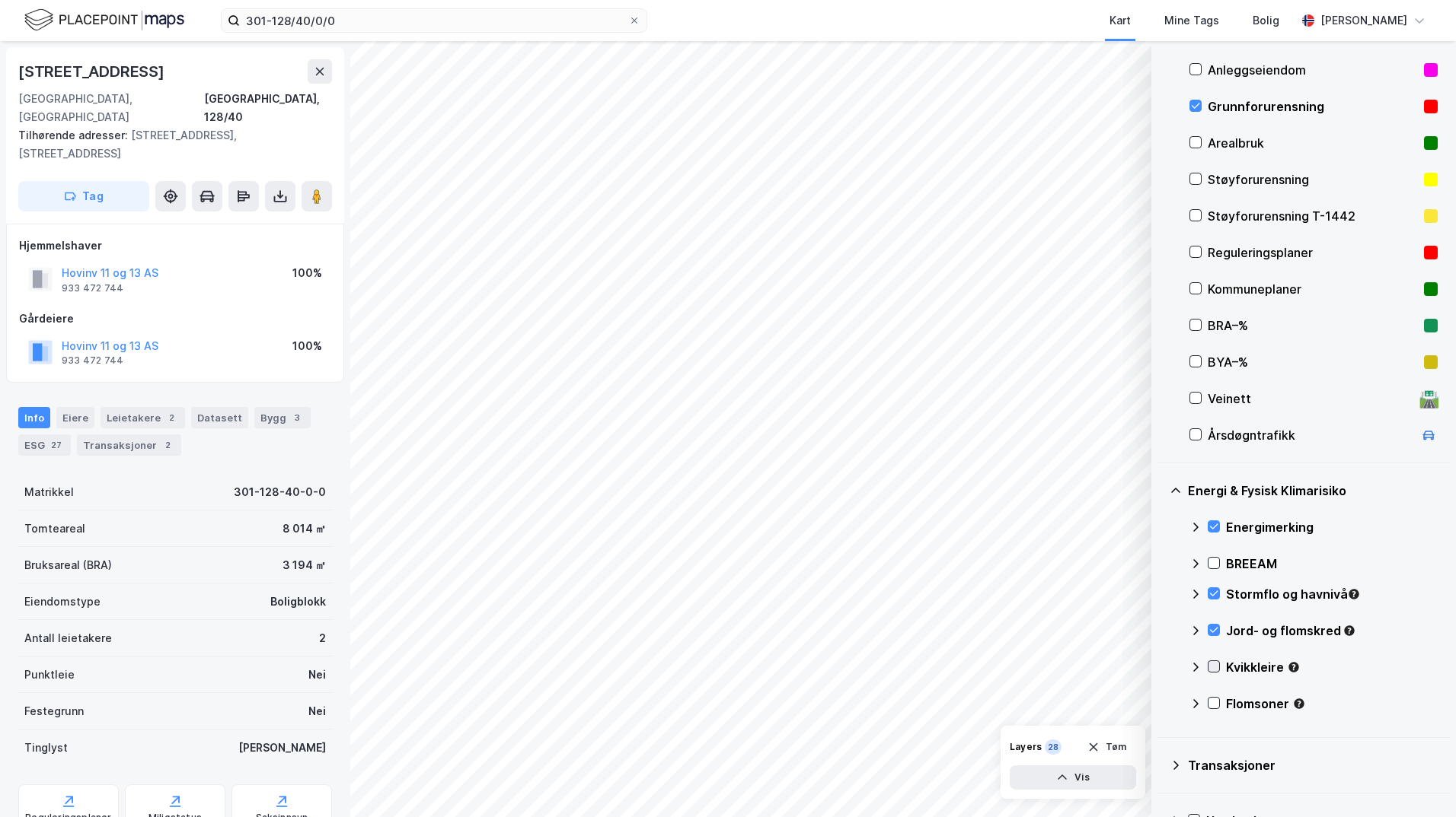
click at [1214, 667] on icon at bounding box center [1213, 666] width 8 height 5
click at [1196, 667] on icon at bounding box center [1195, 667] width 12 height 12
click at [1213, 706] on icon at bounding box center [1213, 703] width 8 height 5
click at [1195, 707] on icon at bounding box center [1195, 704] width 12 height 12
